Goal: Use online tool/utility: Utilize a website feature to perform a specific function

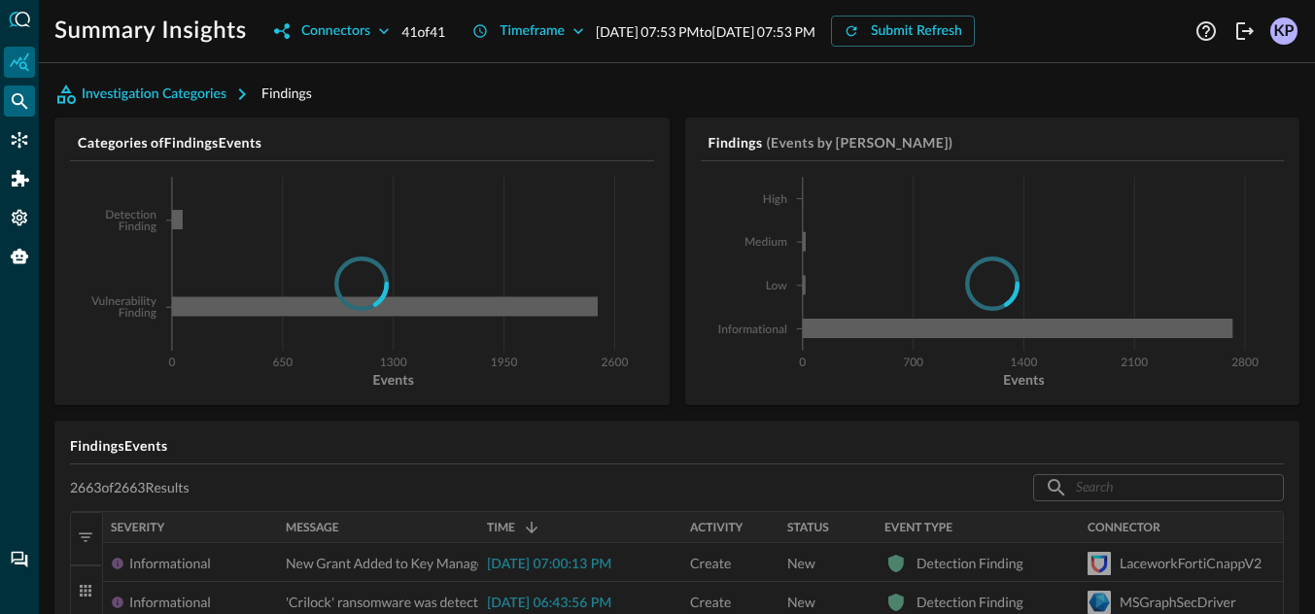
click at [22, 104] on icon "Federated Search" at bounding box center [20, 101] width 17 height 17
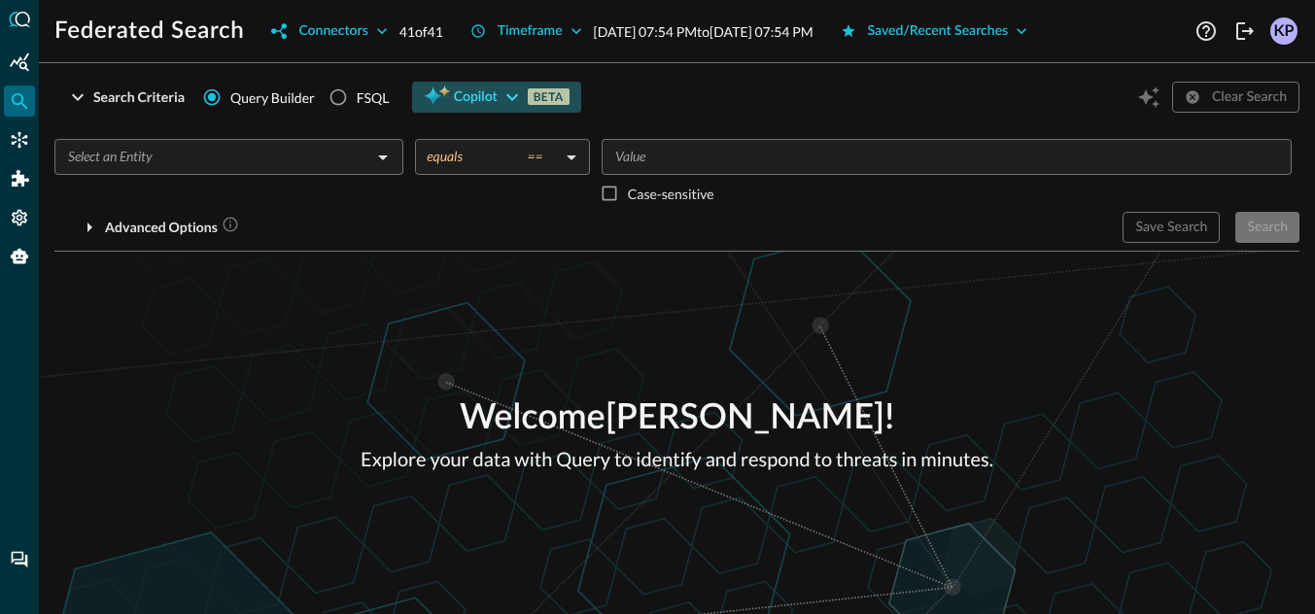
click at [457, 86] on span "Copilot" at bounding box center [476, 98] width 44 height 24
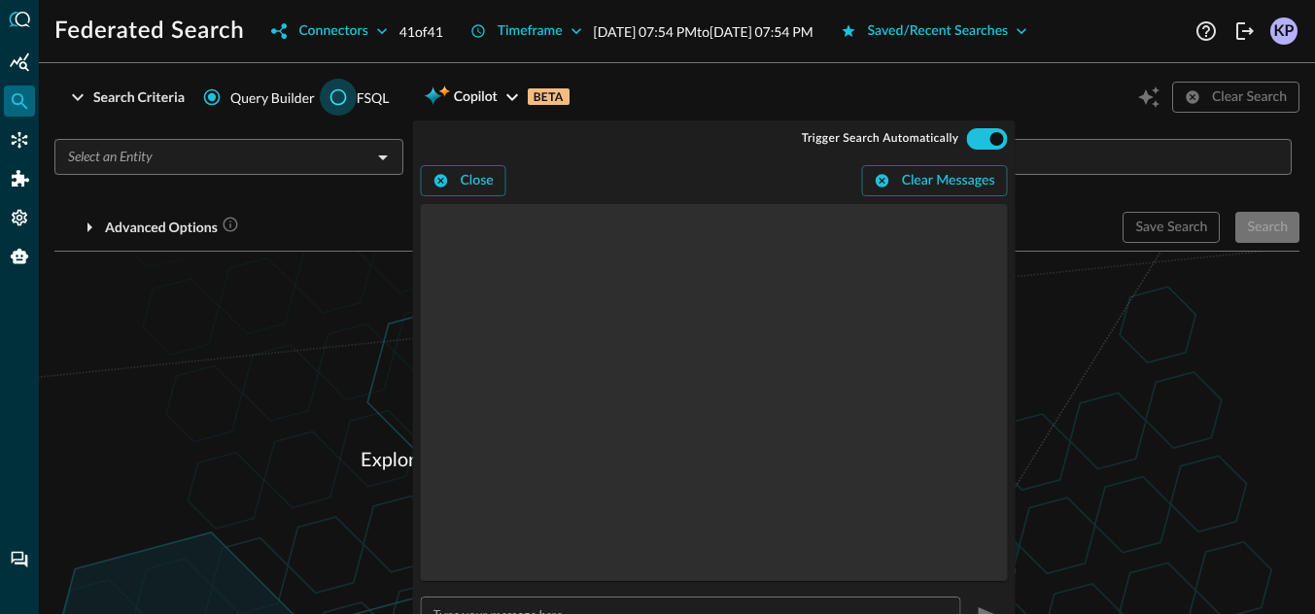
click at [344, 105] on input "FSQL" at bounding box center [338, 97] width 37 height 37
radio input "true"
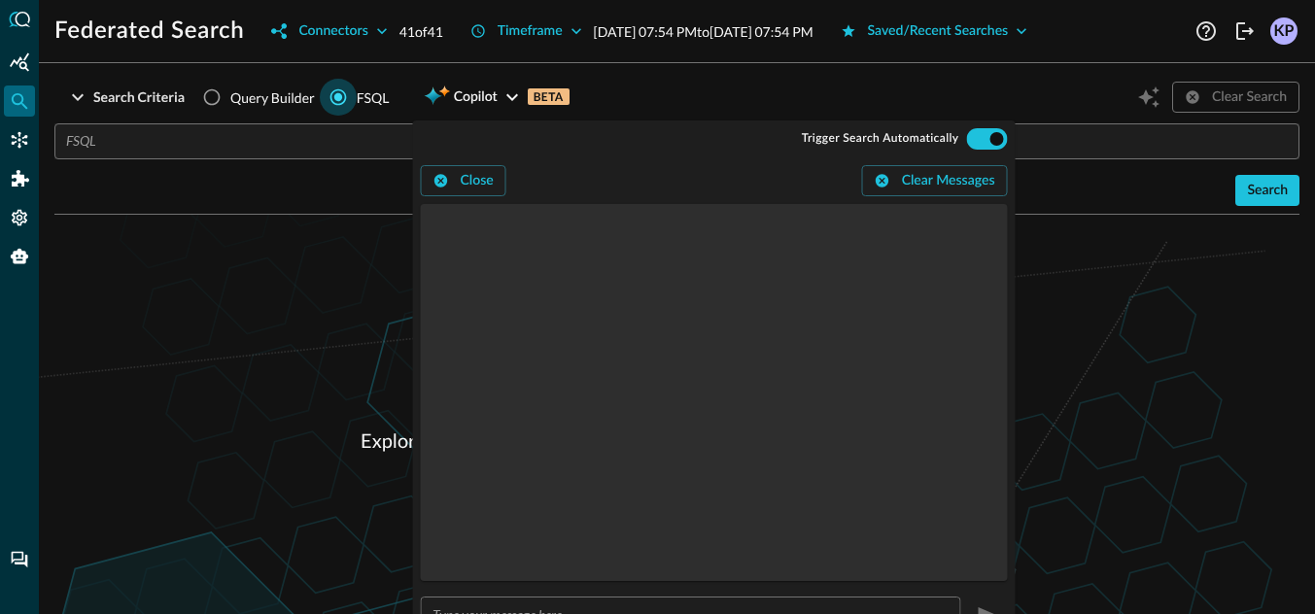
scroll to position [29, 0]
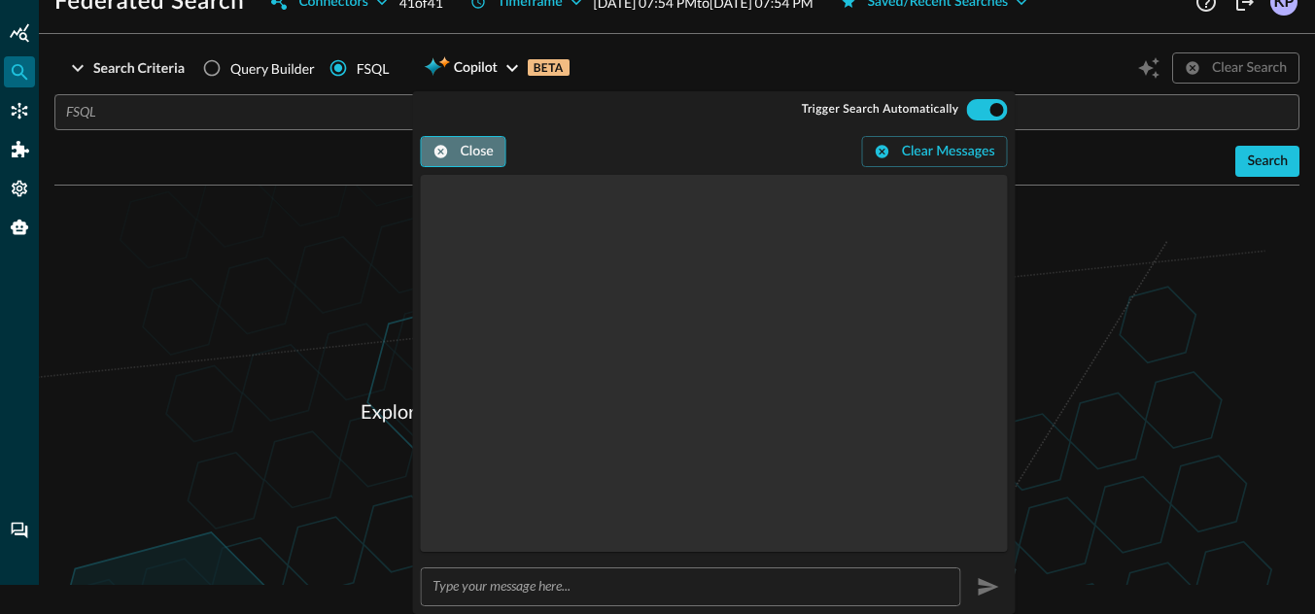
click at [458, 165] on button "Close" at bounding box center [464, 151] width 86 height 31
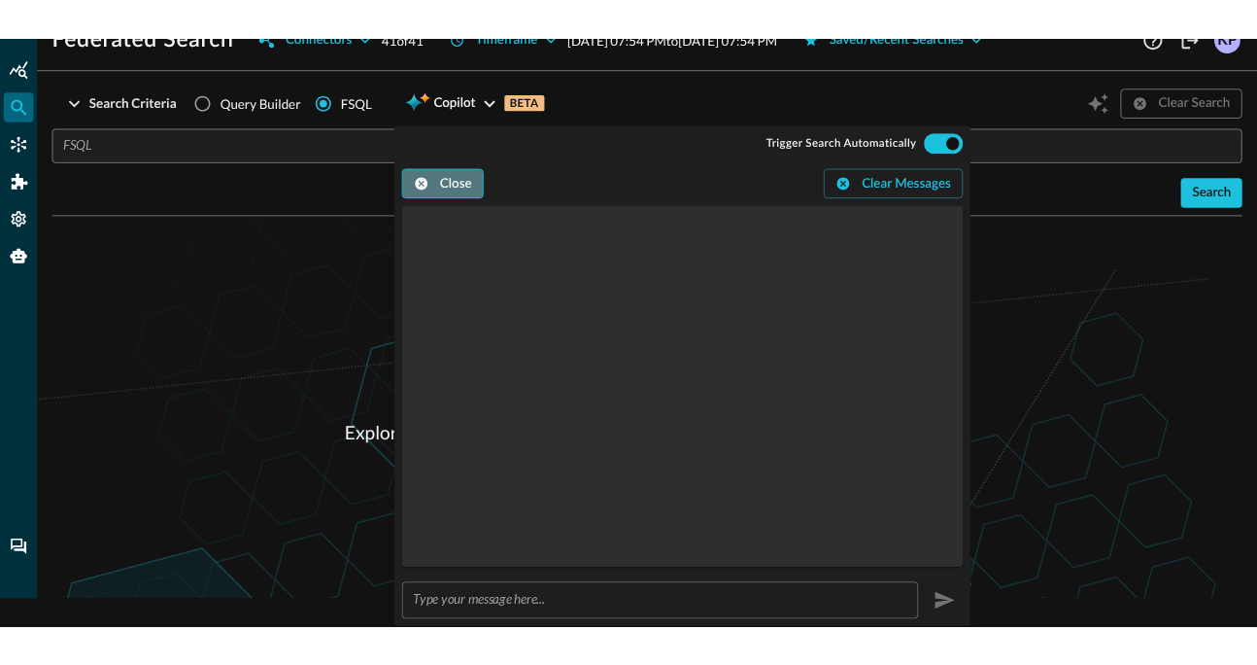
scroll to position [0, 0]
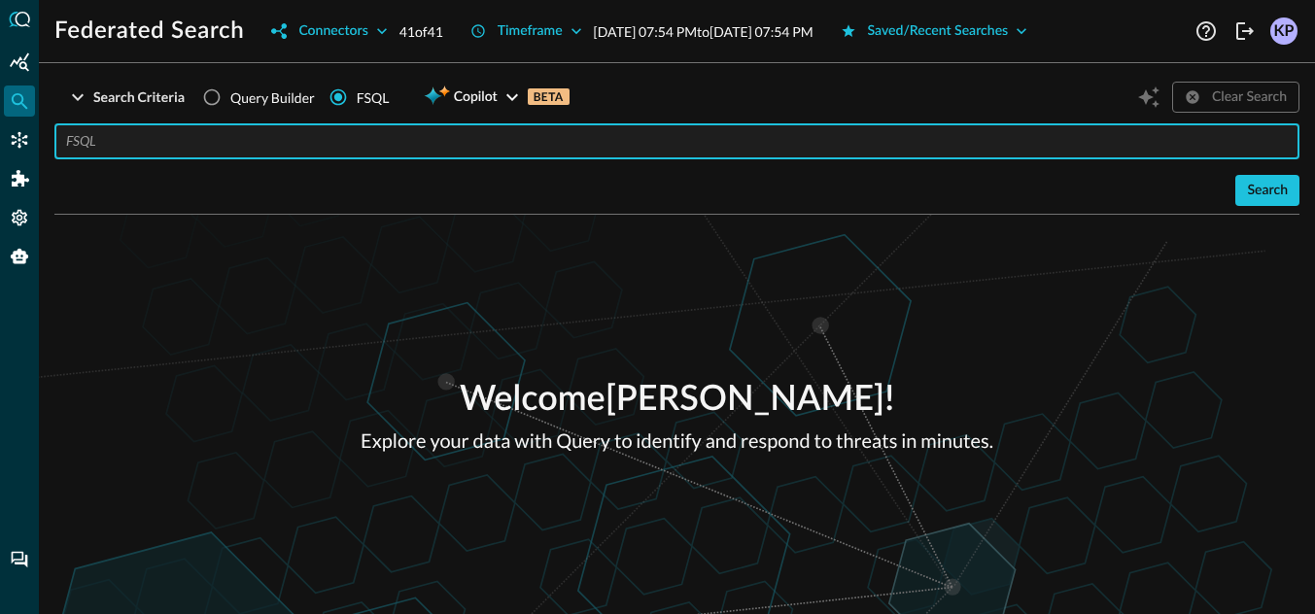
click at [298, 140] on input "text" at bounding box center [682, 141] width 1233 height 36
type input "QUERY dns_activity.*"
